Goal: Navigation & Orientation: Find specific page/section

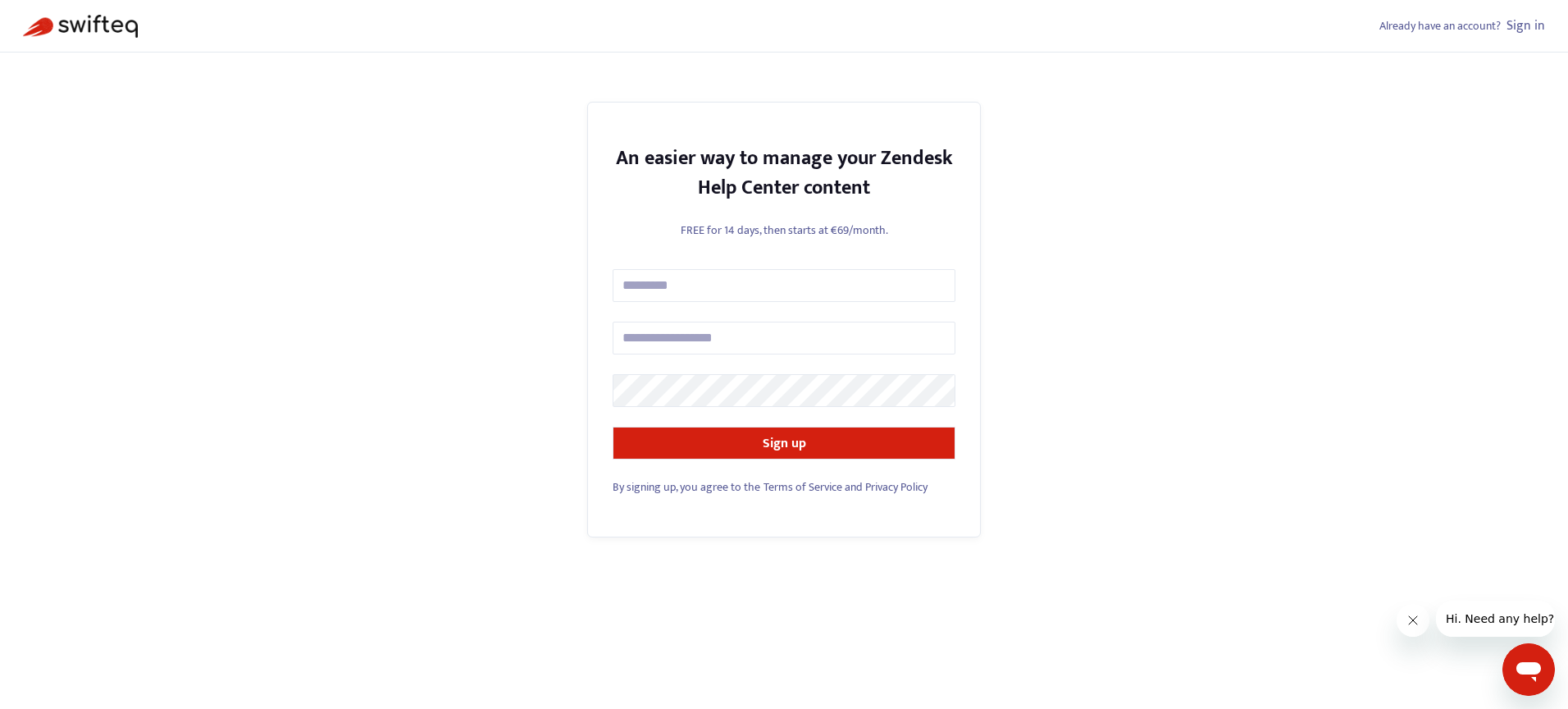
click at [1536, 31] on link "Sign in" at bounding box center [1526, 26] width 39 height 22
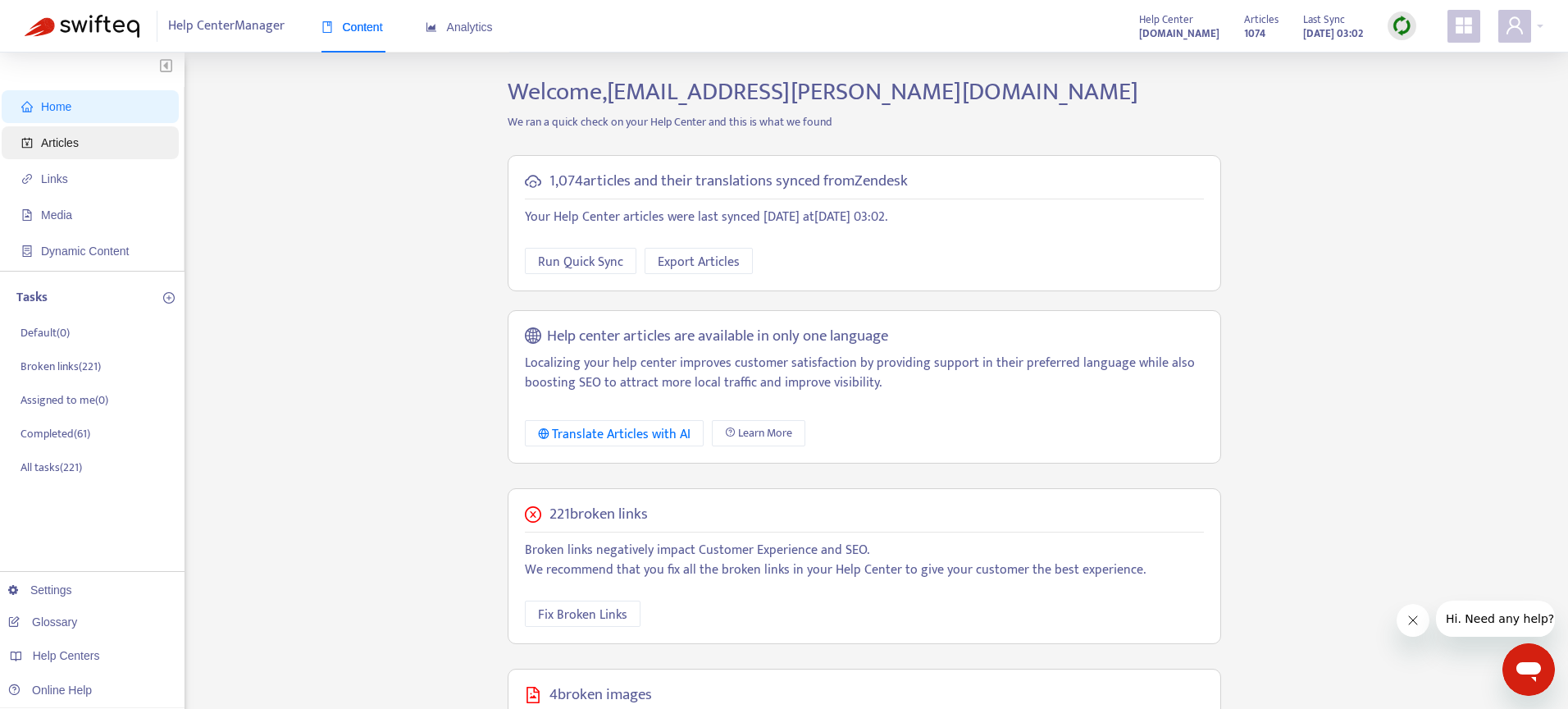
click at [50, 142] on span "Articles" at bounding box center [60, 143] width 38 height 13
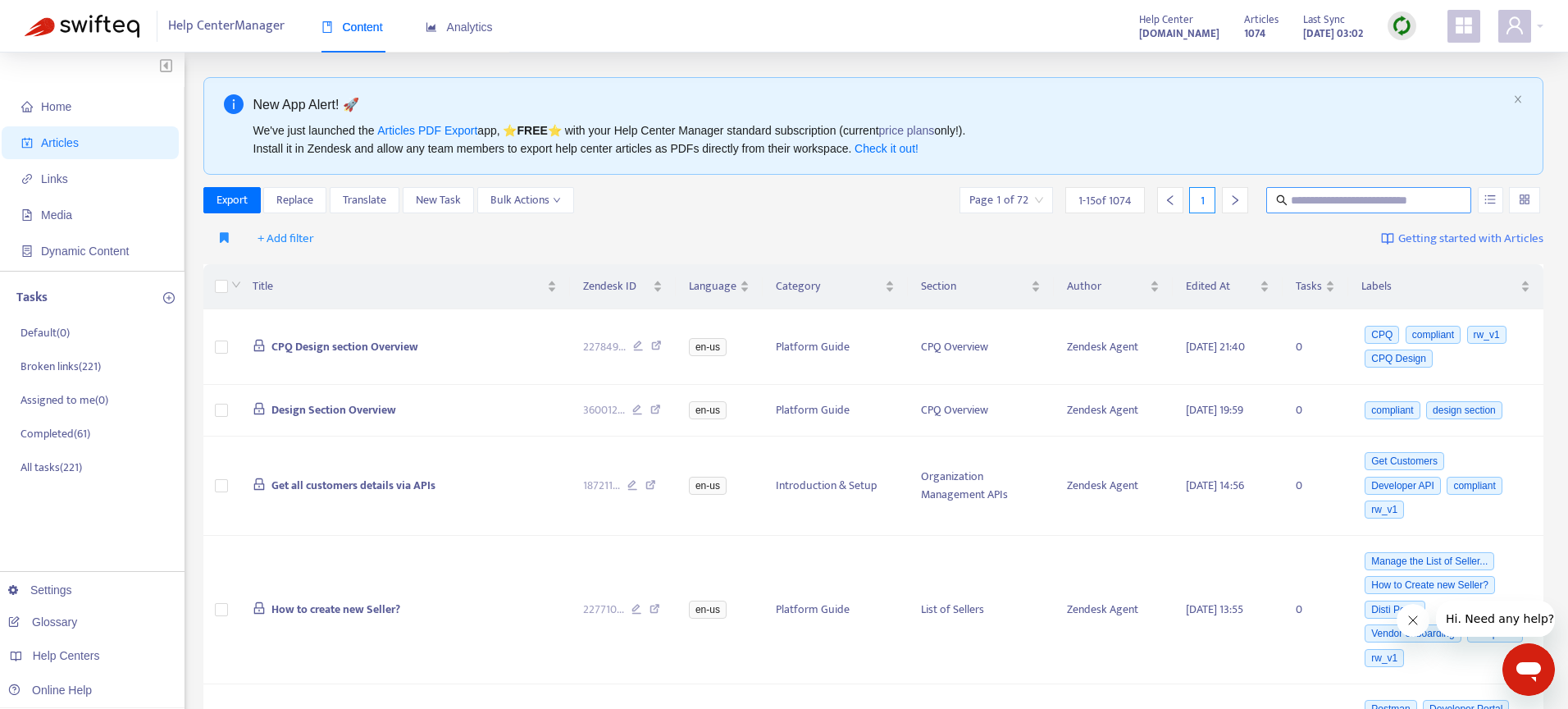
click at [1314, 199] on input "text" at bounding box center [1369, 201] width 158 height 18
click at [1403, 28] on img at bounding box center [1402, 26] width 21 height 21
click at [1415, 56] on link "Quick Sync" at bounding box center [1436, 59] width 69 height 19
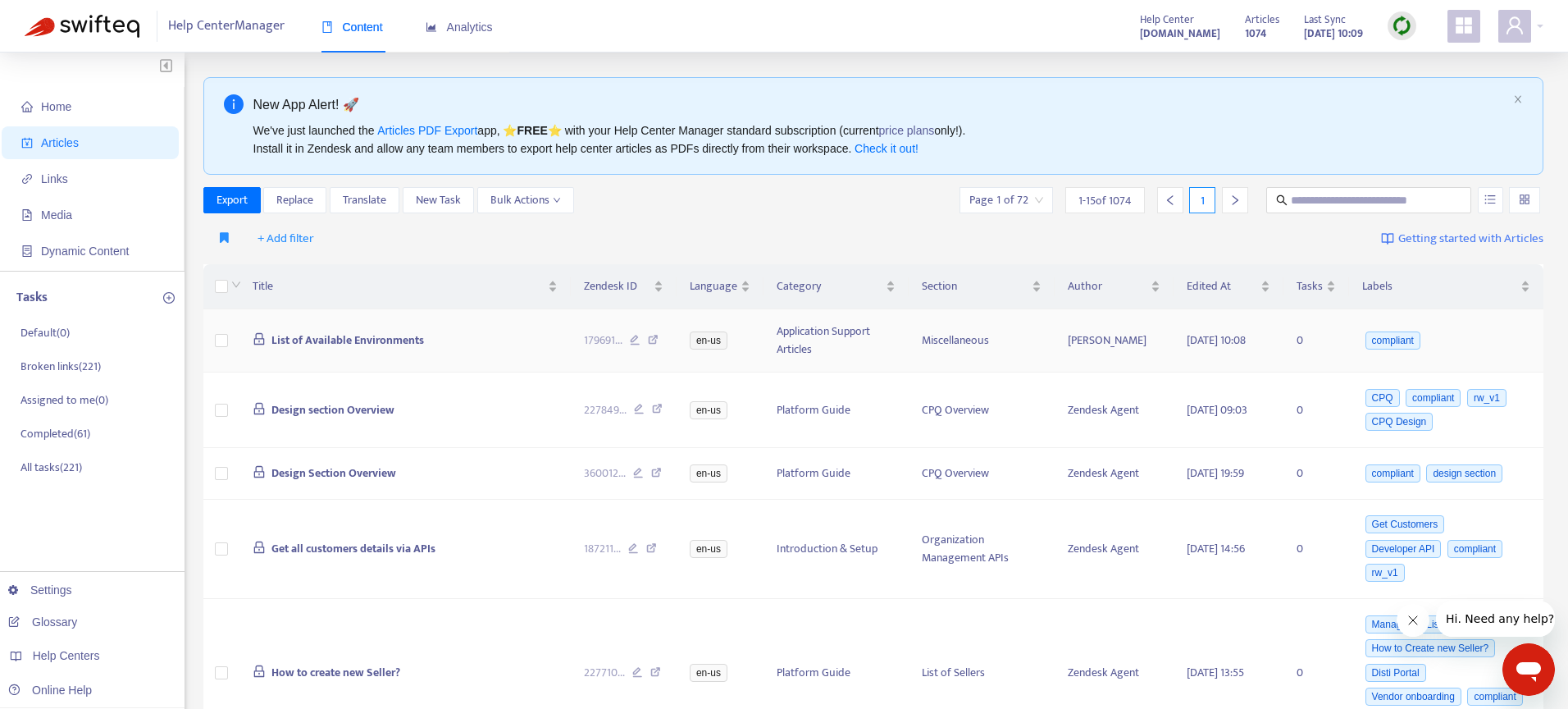
click at [404, 338] on span "List of Available Environments" at bounding box center [347, 340] width 153 height 19
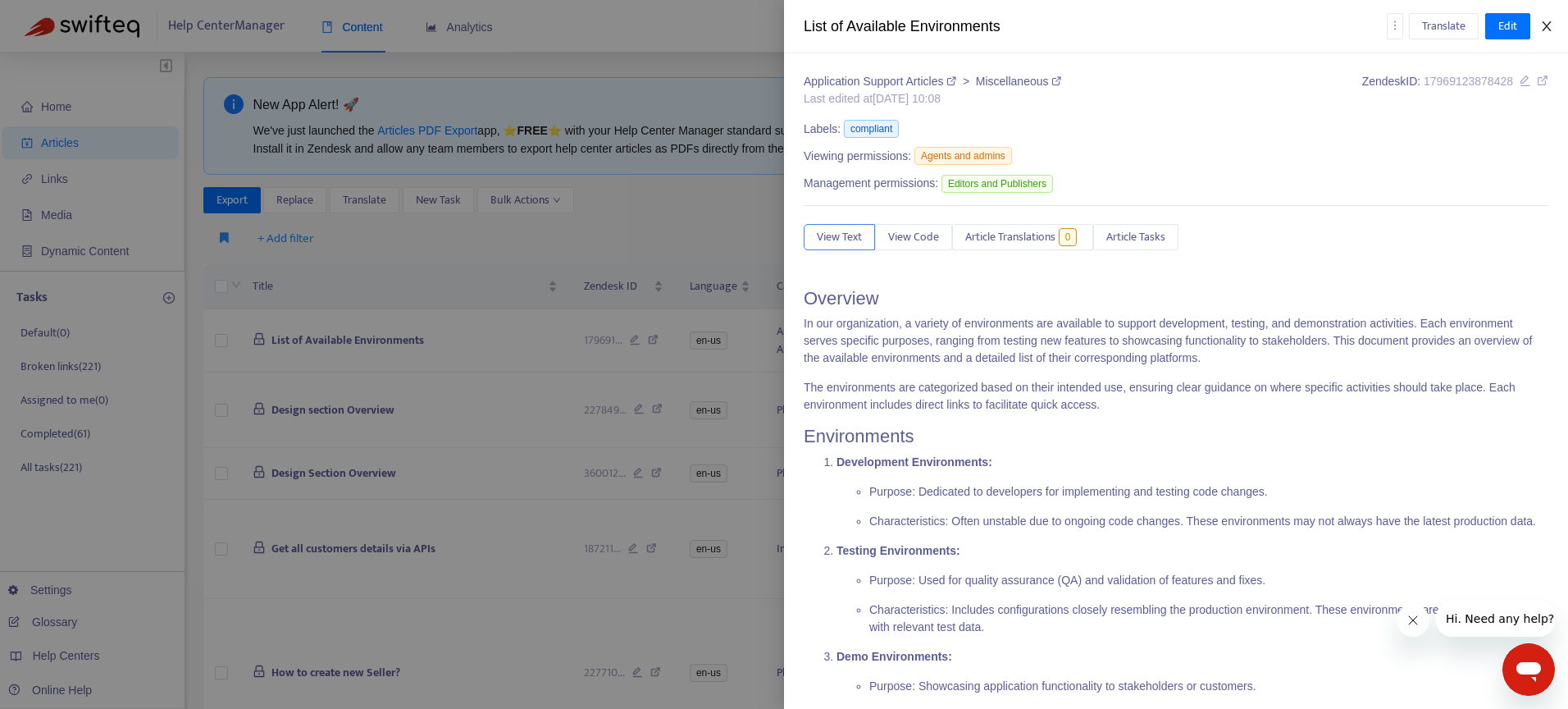
click at [1547, 27] on icon "close" at bounding box center [1547, 26] width 13 height 13
